Goal: Task Accomplishment & Management: Complete application form

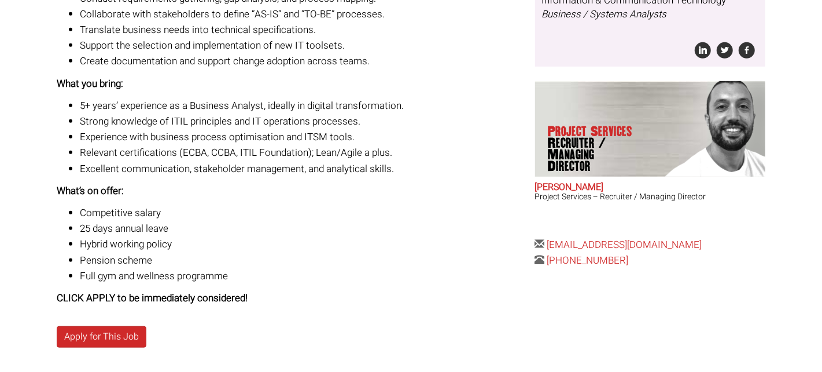
scroll to position [347, 0]
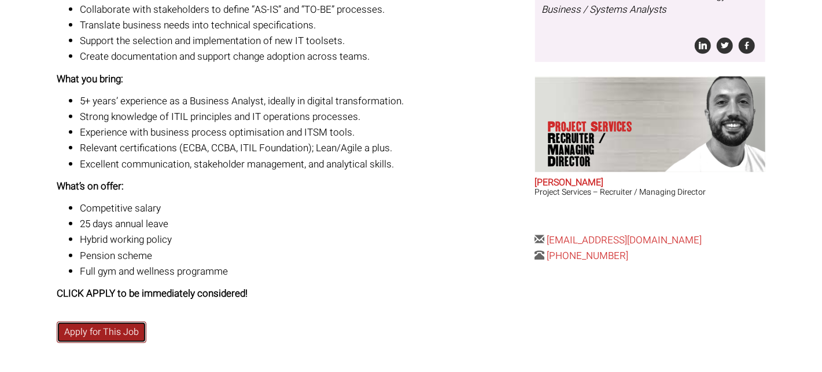
click at [106, 329] on link "Apply for This Job" at bounding box center [102, 331] width 90 height 21
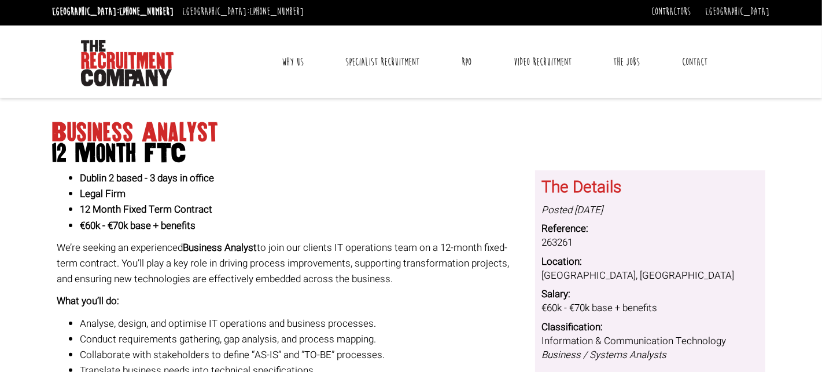
scroll to position [0, 0]
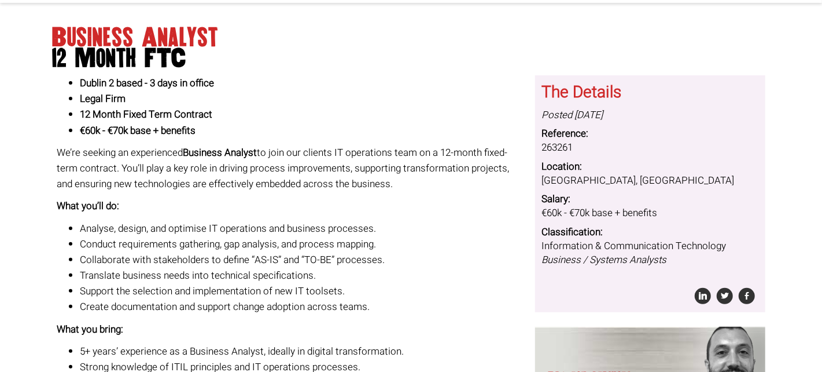
scroll to position [95, 0]
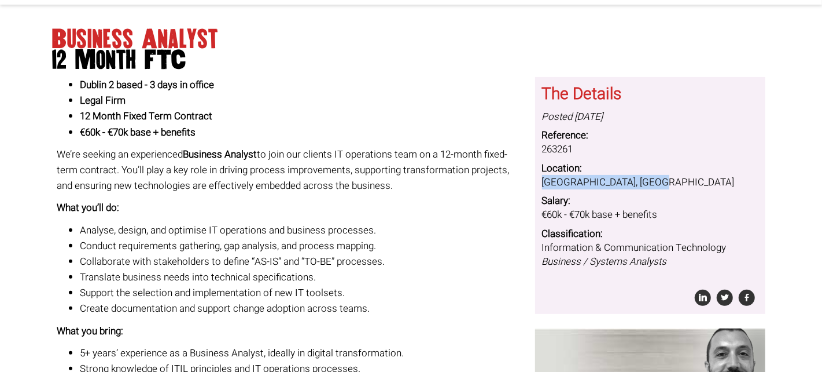
drag, startPoint x: 639, startPoint y: 180, endPoint x: 539, endPoint y: 185, distance: 100.2
click at [539, 185] on div "The Details Posted [DATE] Reference: 263261 Location: [GEOGRAPHIC_DATA], [GEOGR…" at bounding box center [650, 195] width 230 height 237
copy dd "[GEOGRAPHIC_DATA], [GEOGRAPHIC_DATA]"
click at [672, 183] on dd "[GEOGRAPHIC_DATA], [GEOGRAPHIC_DATA]" at bounding box center [650, 182] width 216 height 14
